Goal: Information Seeking & Learning: Learn about a topic

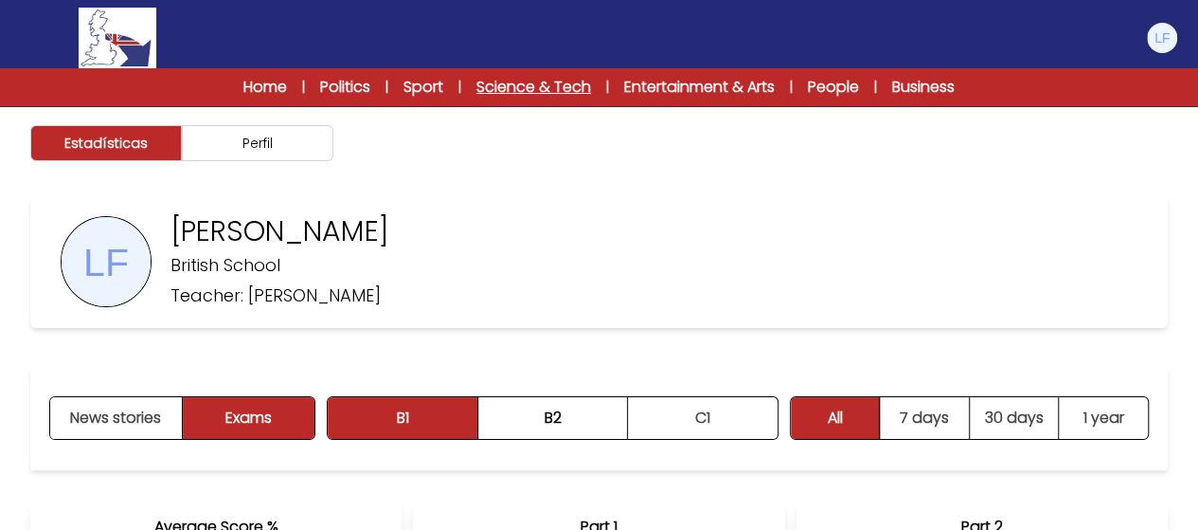
click at [504, 86] on link "Science & Tech" at bounding box center [533, 87] width 115 height 23
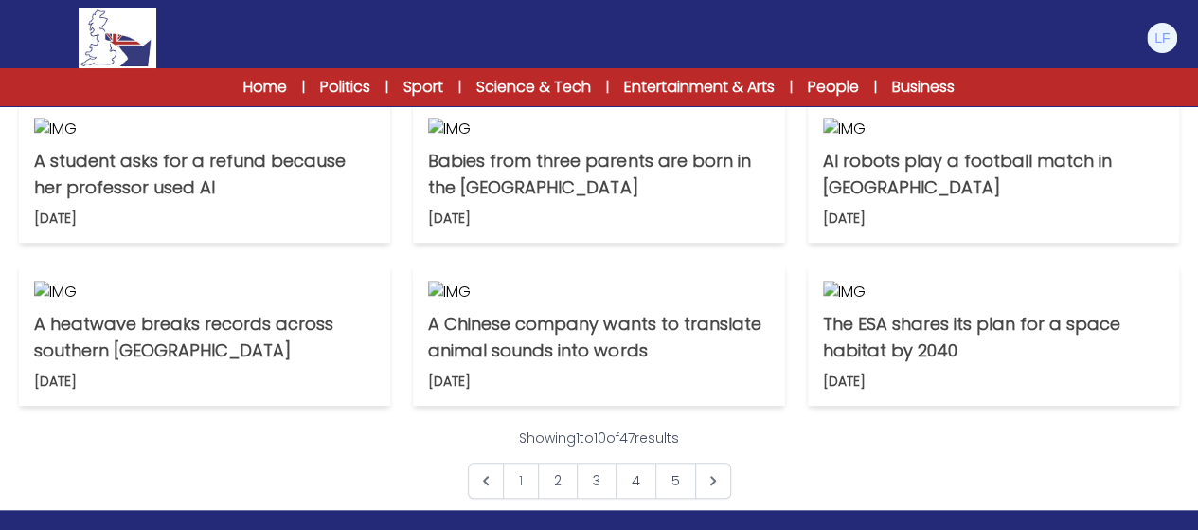
scroll to position [660, 0]
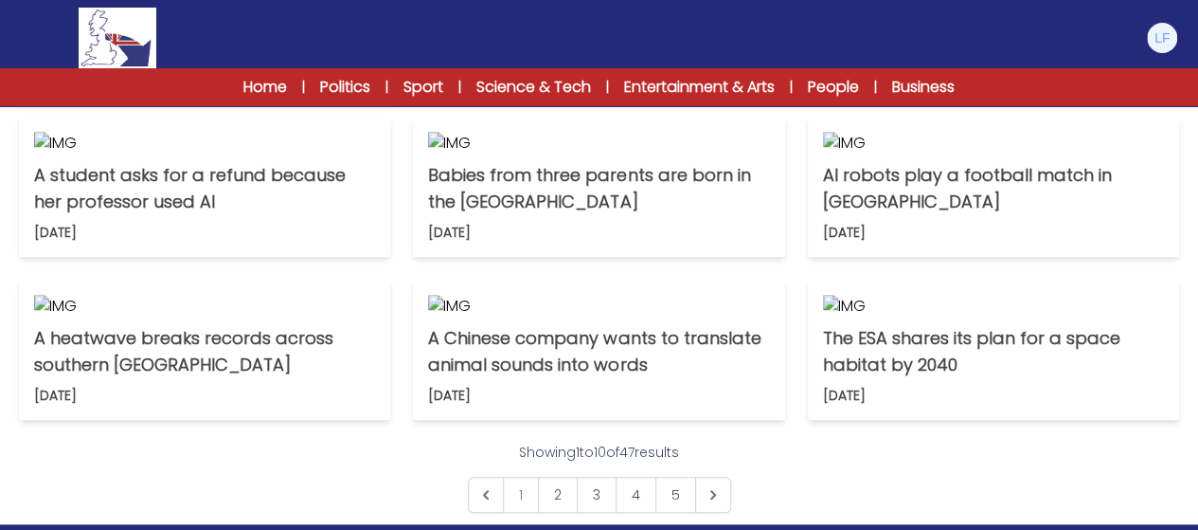
click at [165, 52] on p "A dangerous sea creature closes beaches in [GEOGRAPHIC_DATA]" at bounding box center [204, 25] width 341 height 53
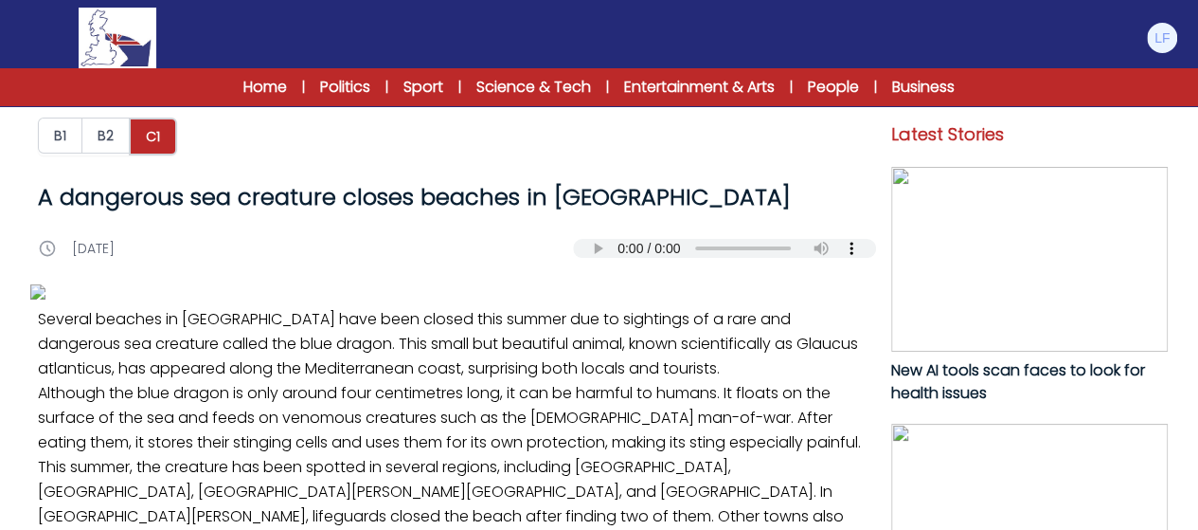
click at [267, 99] on div "Home | Politics | Sport | Science & Tech | Entertainment & Arts | People | Busi…" at bounding box center [599, 87] width 1198 height 38
click at [268, 94] on link "Home" at bounding box center [265, 87] width 44 height 23
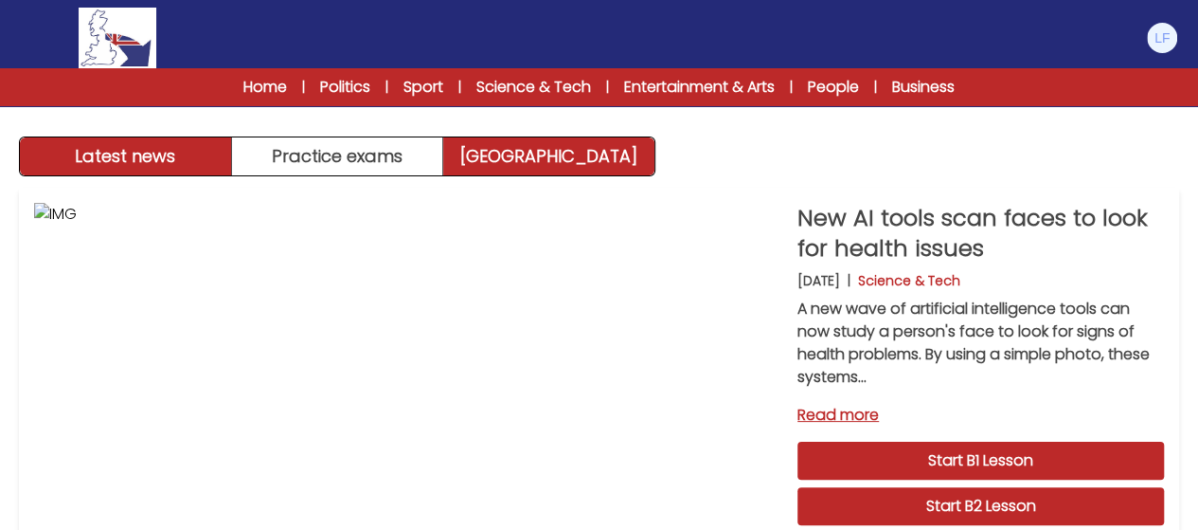
click at [462, 158] on link "Exam Centre" at bounding box center [548, 156] width 211 height 38
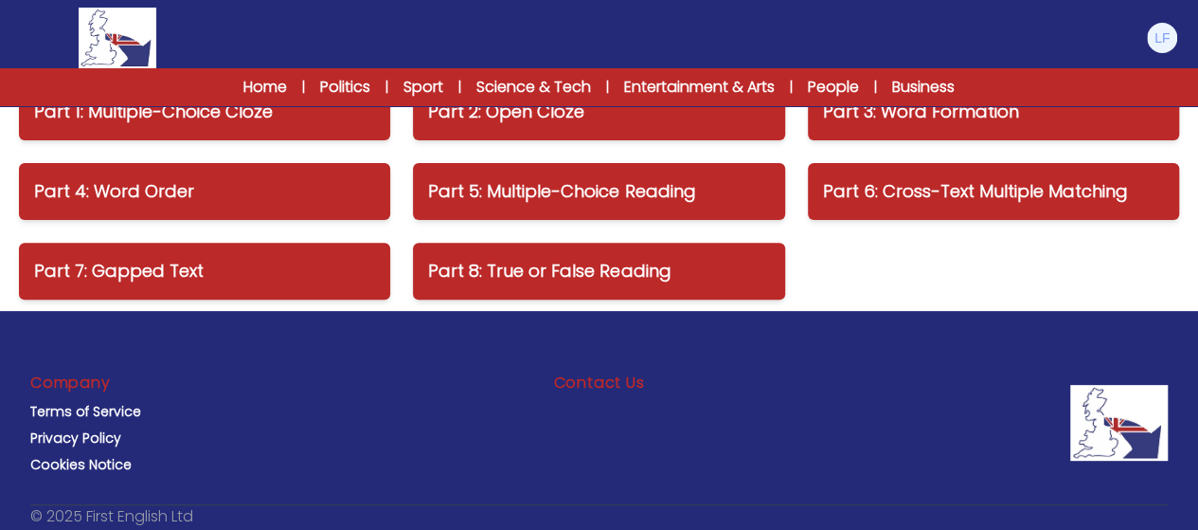
scroll to position [227, 0]
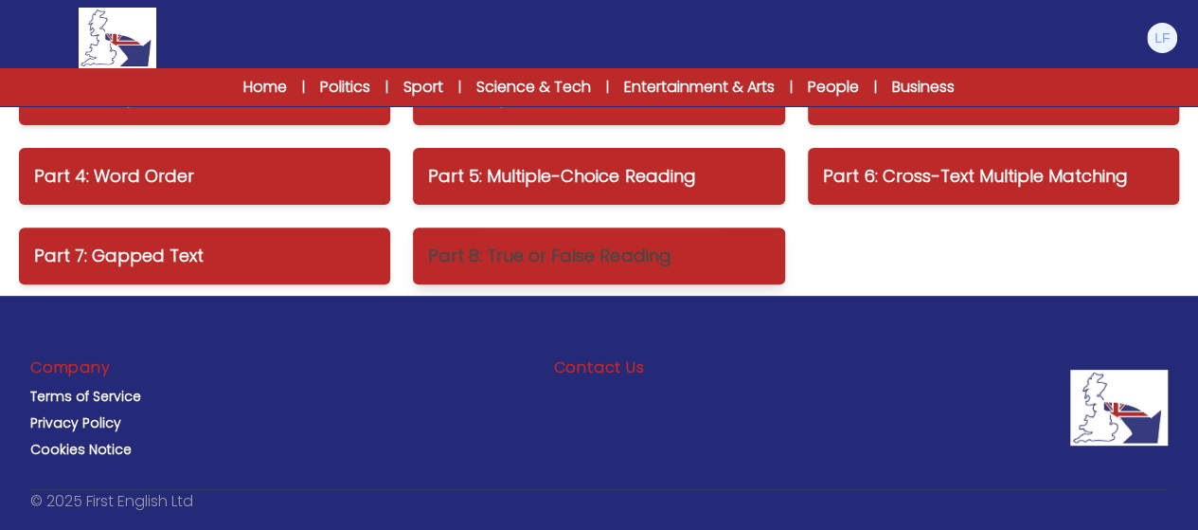
click at [487, 243] on p "Part 8: True or False Reading" at bounding box center [598, 256] width 341 height 27
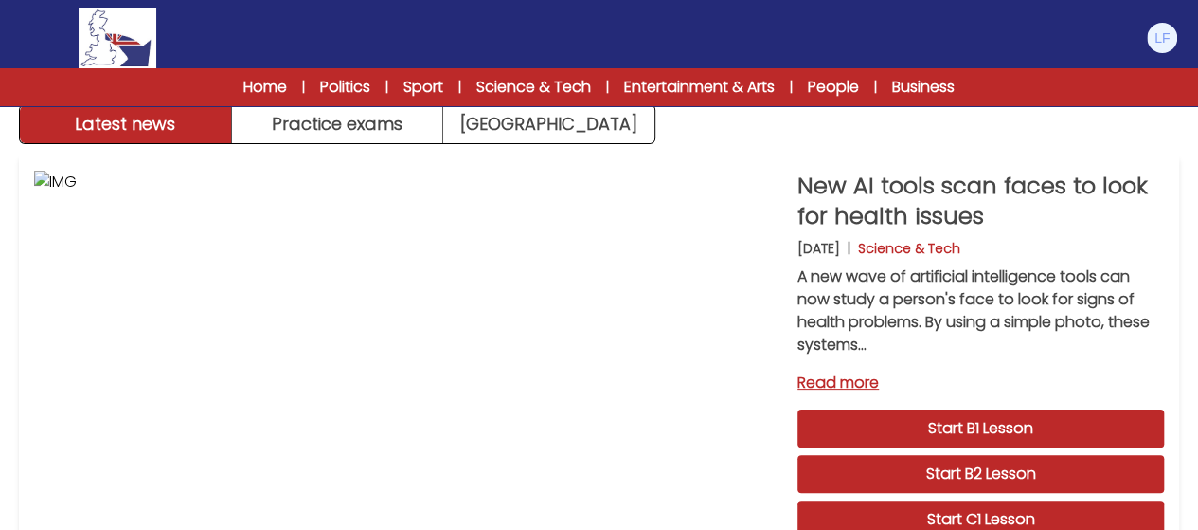
scroll to position [38, 0]
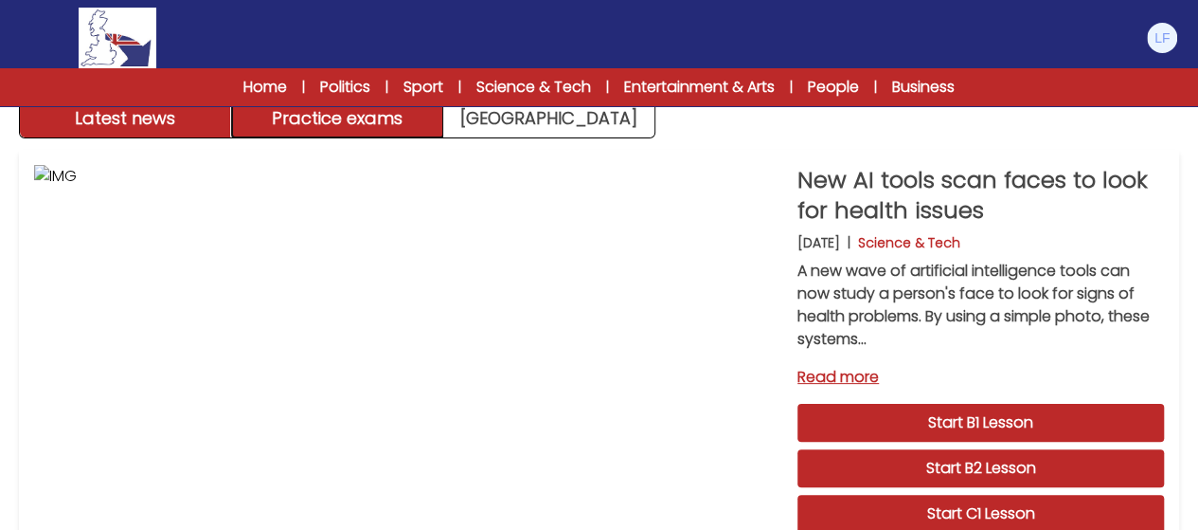
click at [356, 132] on button "Practice exams" at bounding box center [338, 118] width 212 height 38
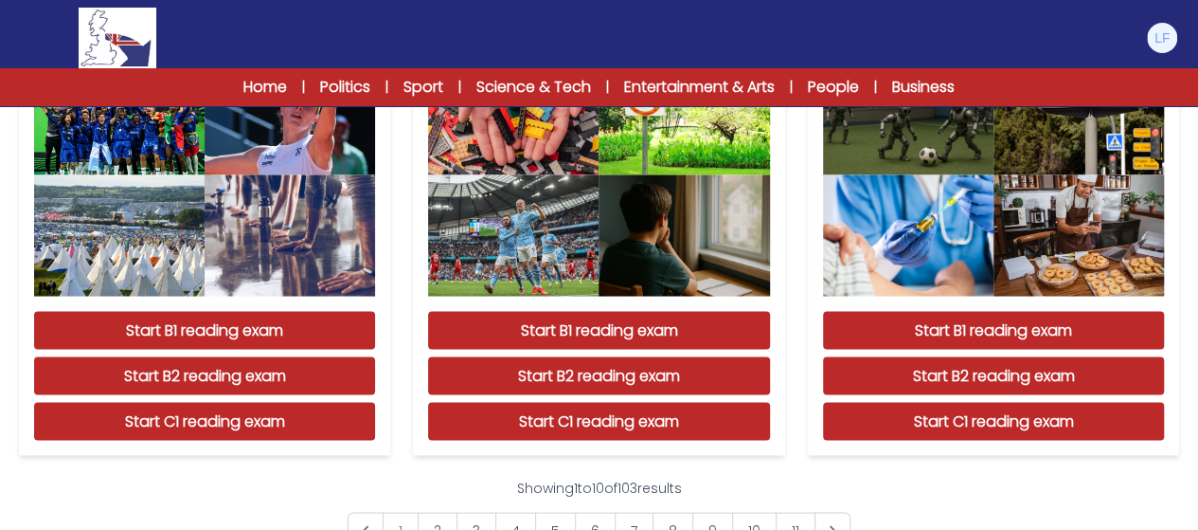
scroll to position [1705, 0]
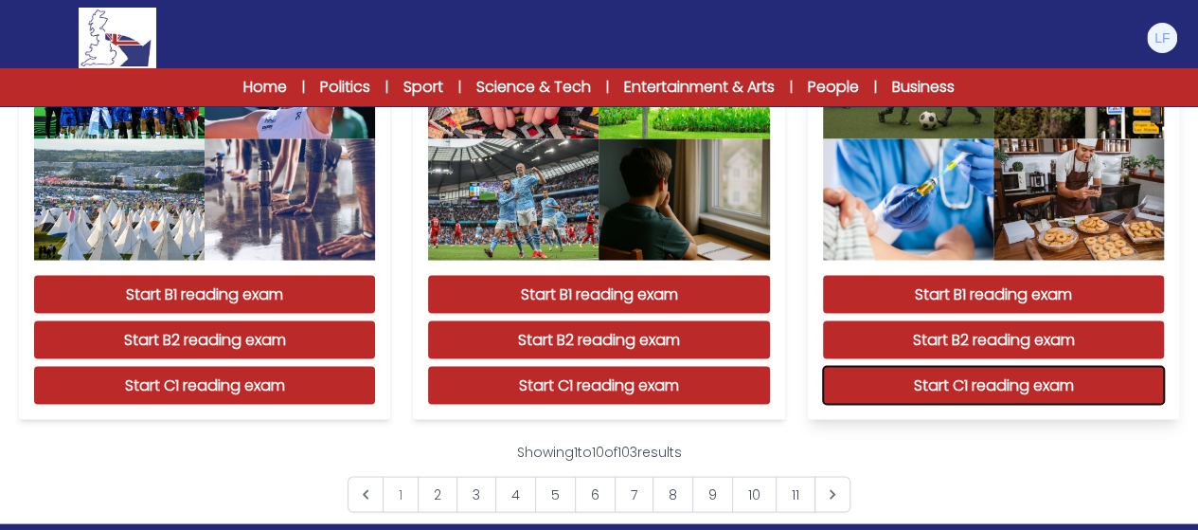
click at [845, 391] on button "Start C1 reading exam" at bounding box center [993, 385] width 341 height 38
